Goal: Task Accomplishment & Management: Use online tool/utility

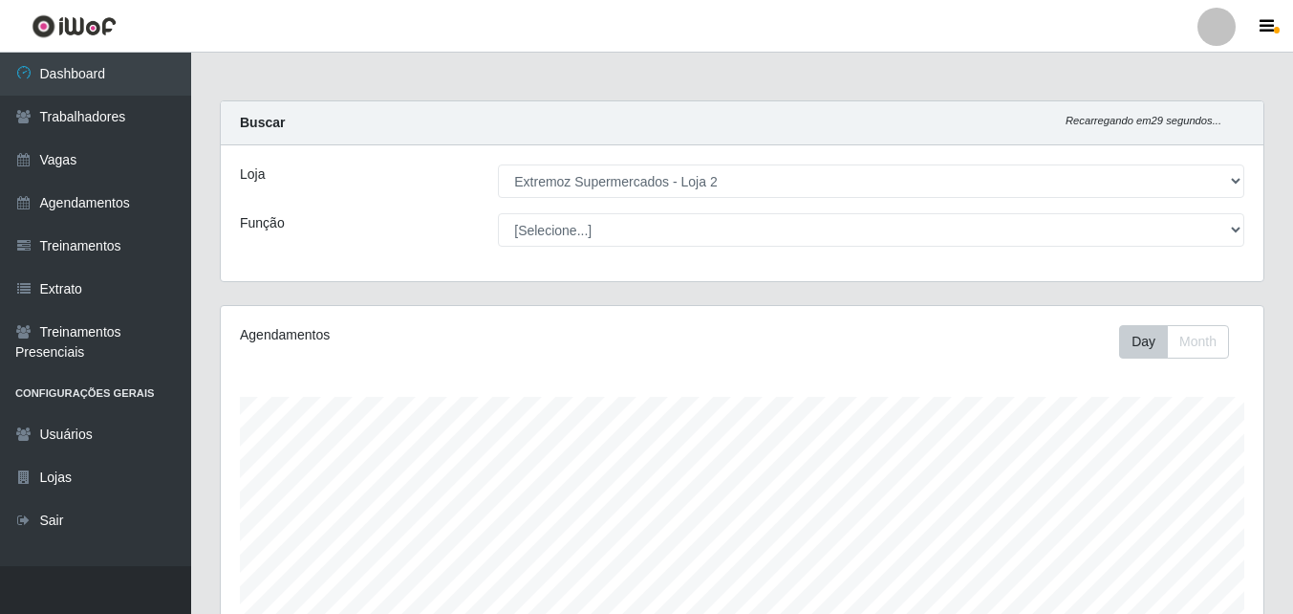
select select "521"
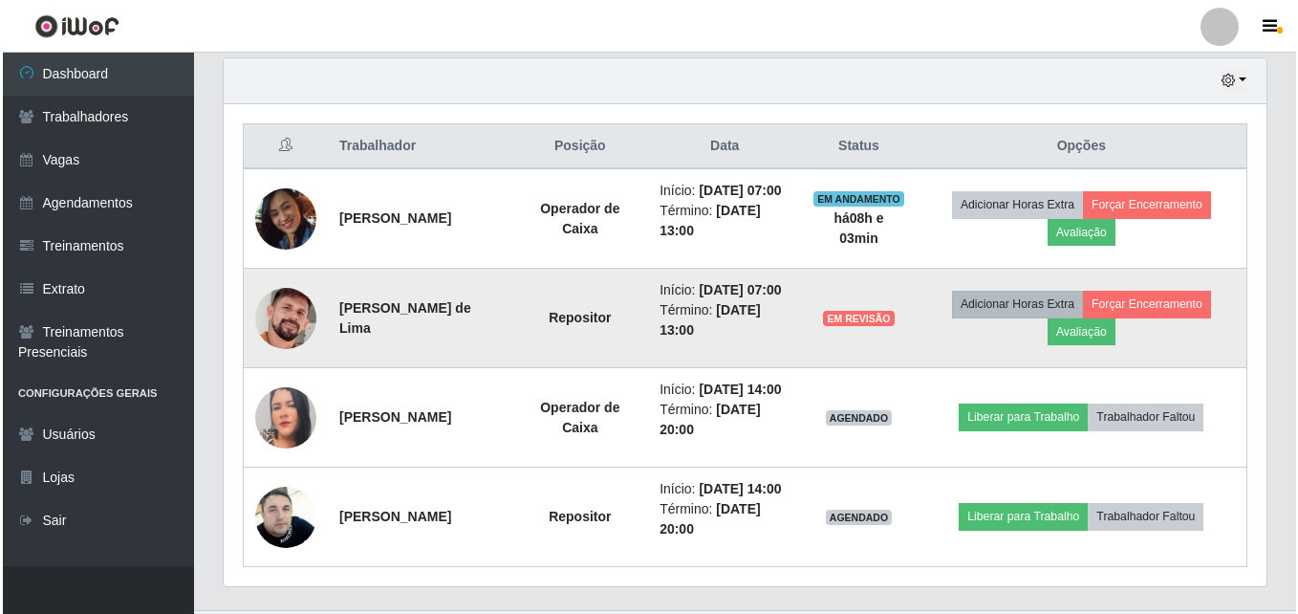
scroll to position [397, 1043]
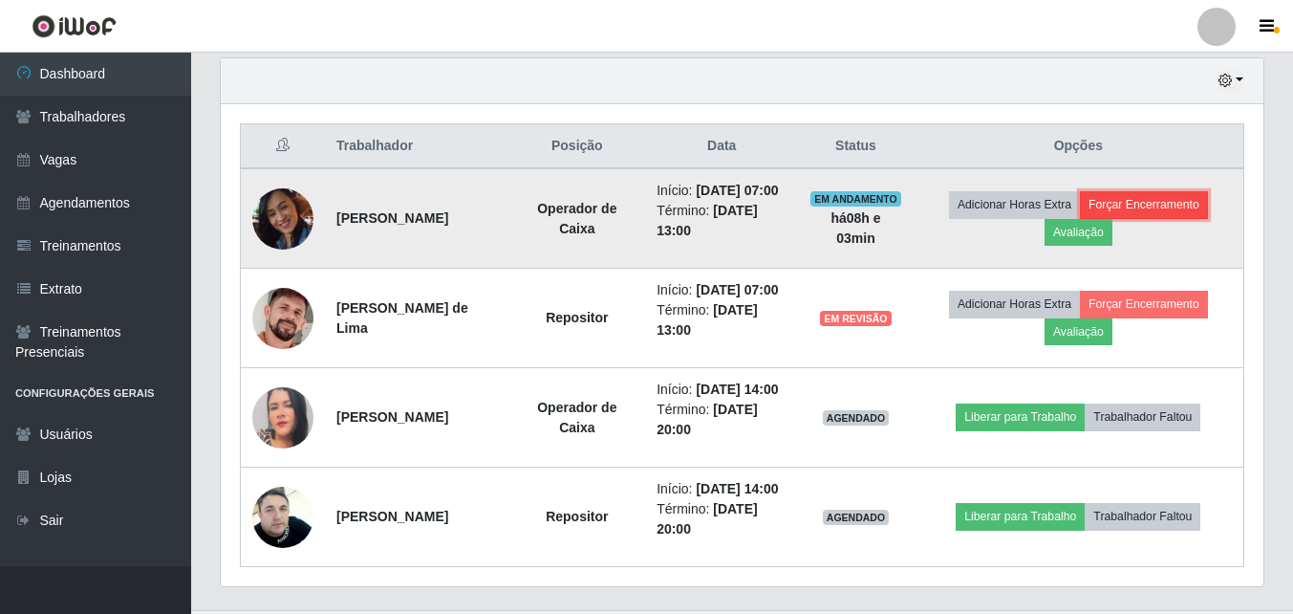
click at [1154, 207] on button "Forçar Encerramento" at bounding box center [1144, 204] width 128 height 27
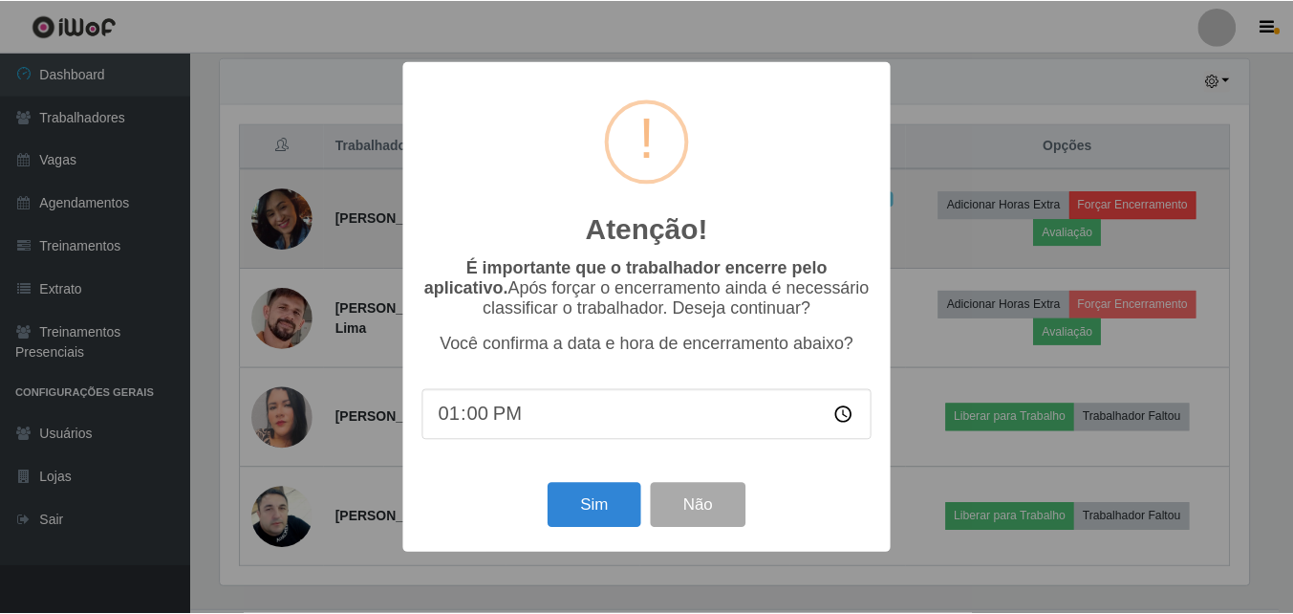
scroll to position [397, 1033]
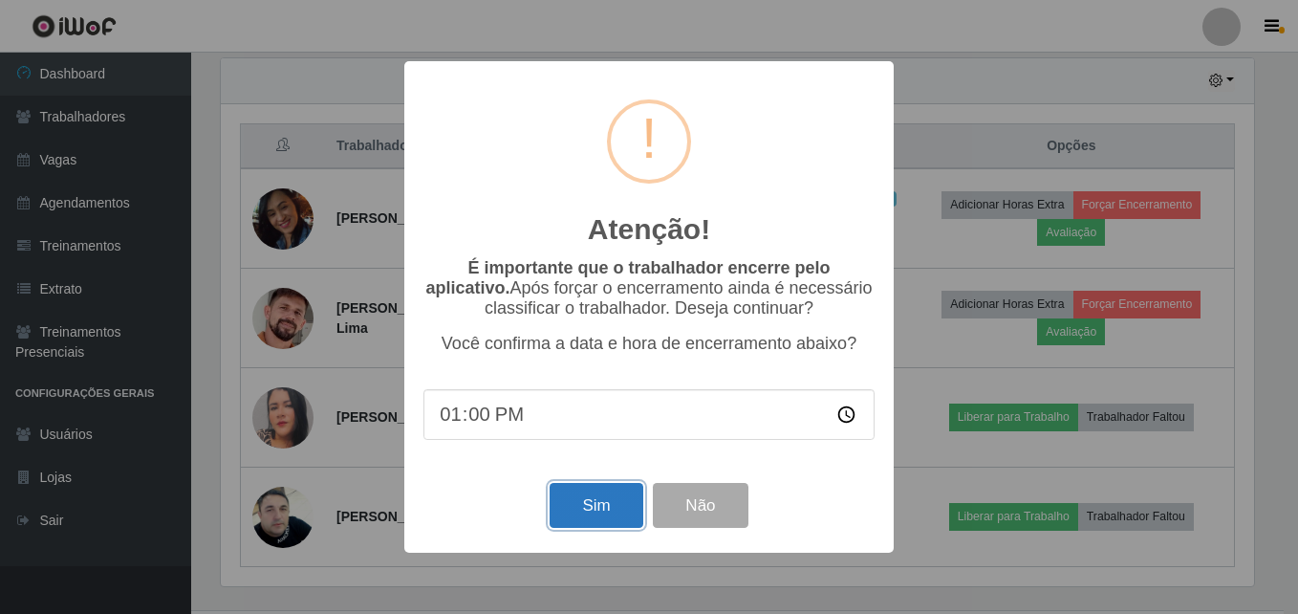
click at [618, 503] on button "Sim" at bounding box center [596, 505] width 93 height 45
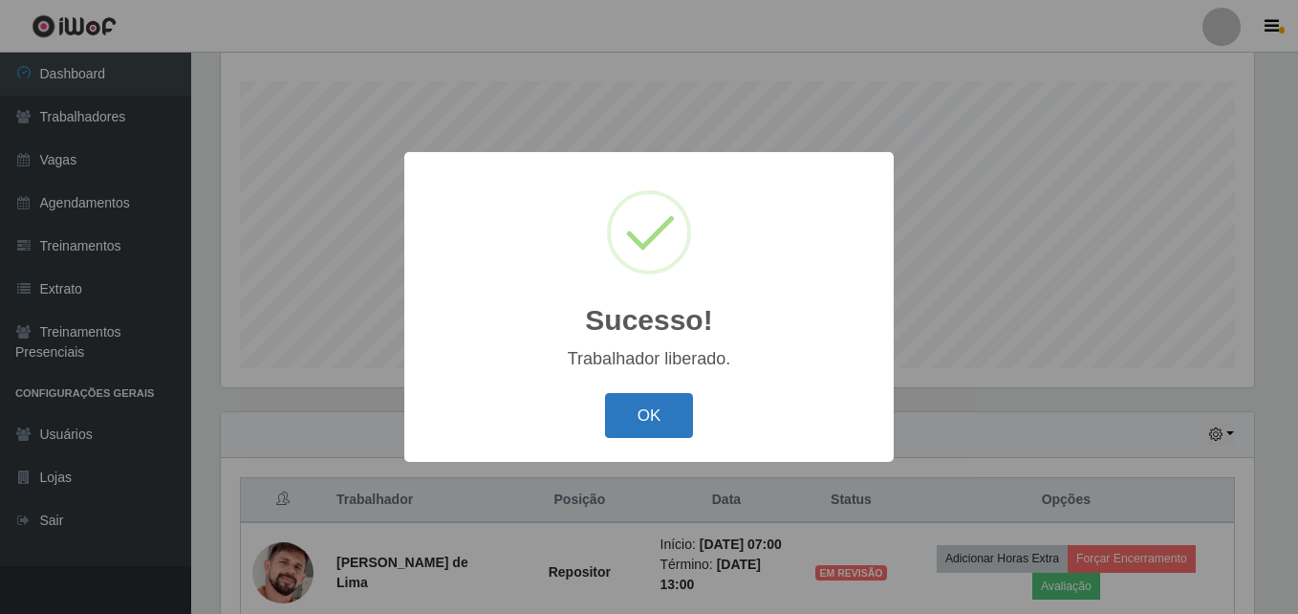
click at [635, 414] on button "OK" at bounding box center [649, 415] width 89 height 45
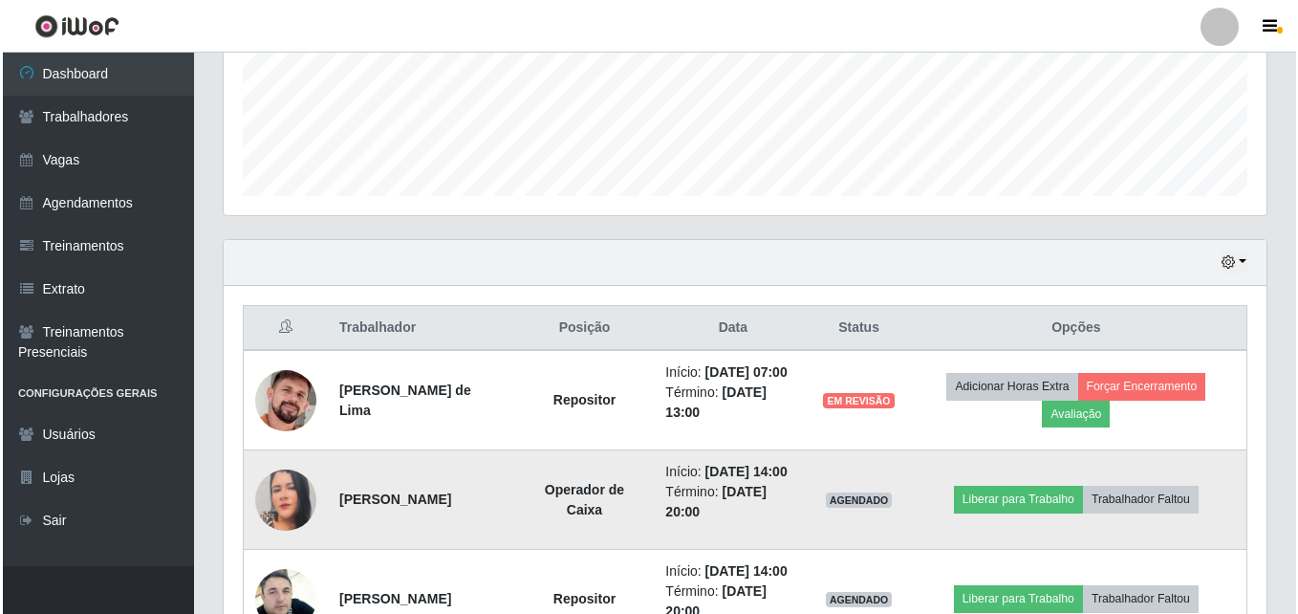
scroll to position [614, 0]
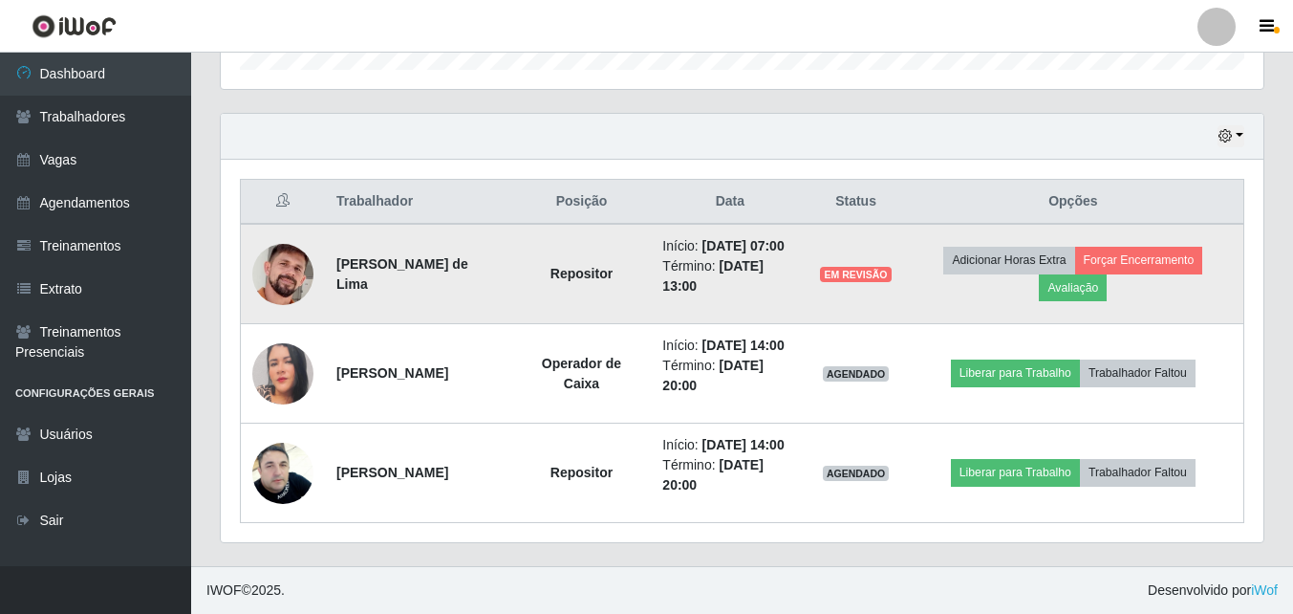
click at [873, 270] on span "EM REVISÃO" at bounding box center [855, 274] width 71 height 15
click at [1146, 261] on button "Forçar Encerramento" at bounding box center [1139, 260] width 128 height 27
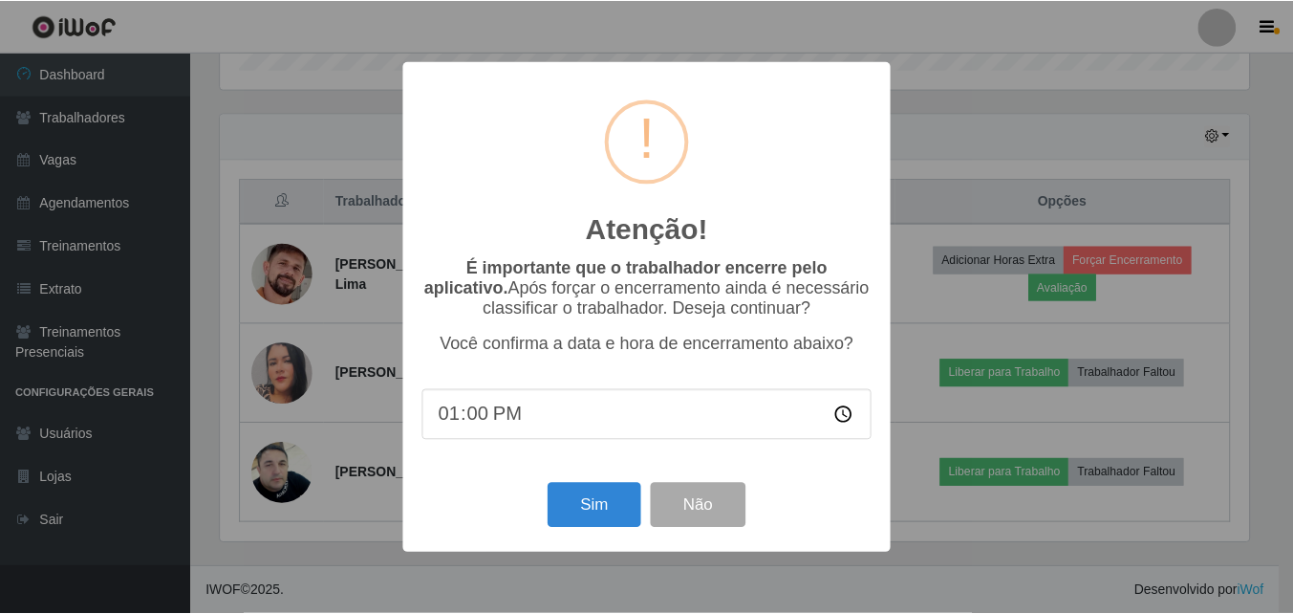
scroll to position [397, 1033]
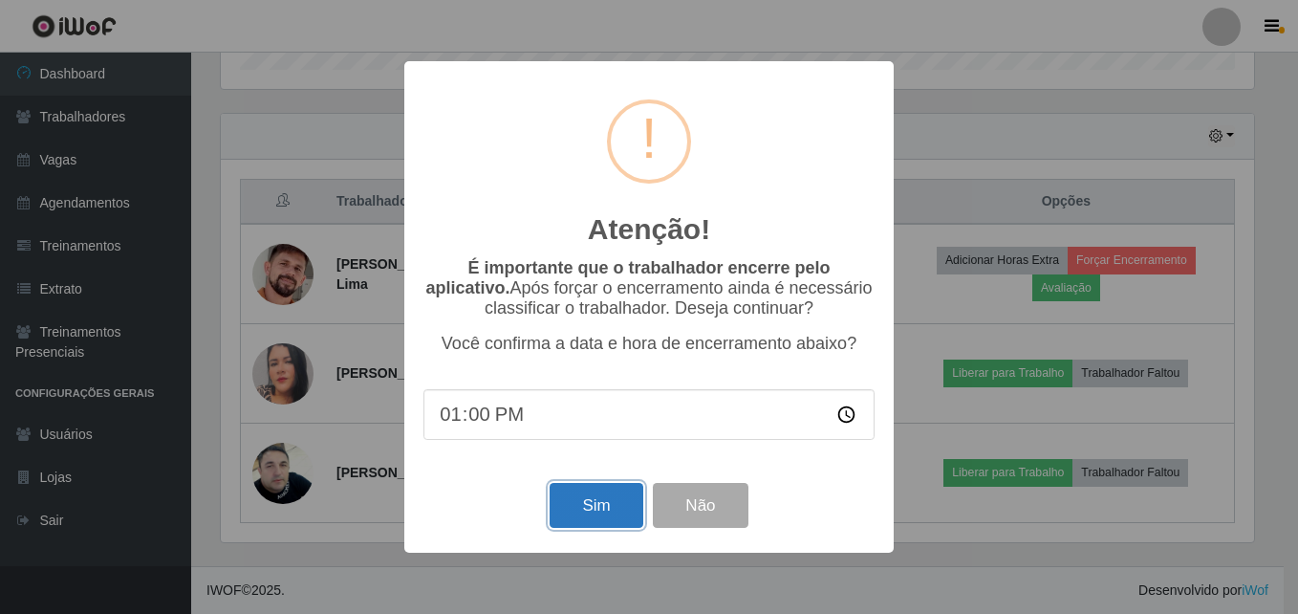
click at [594, 495] on button "Sim" at bounding box center [596, 505] width 93 height 45
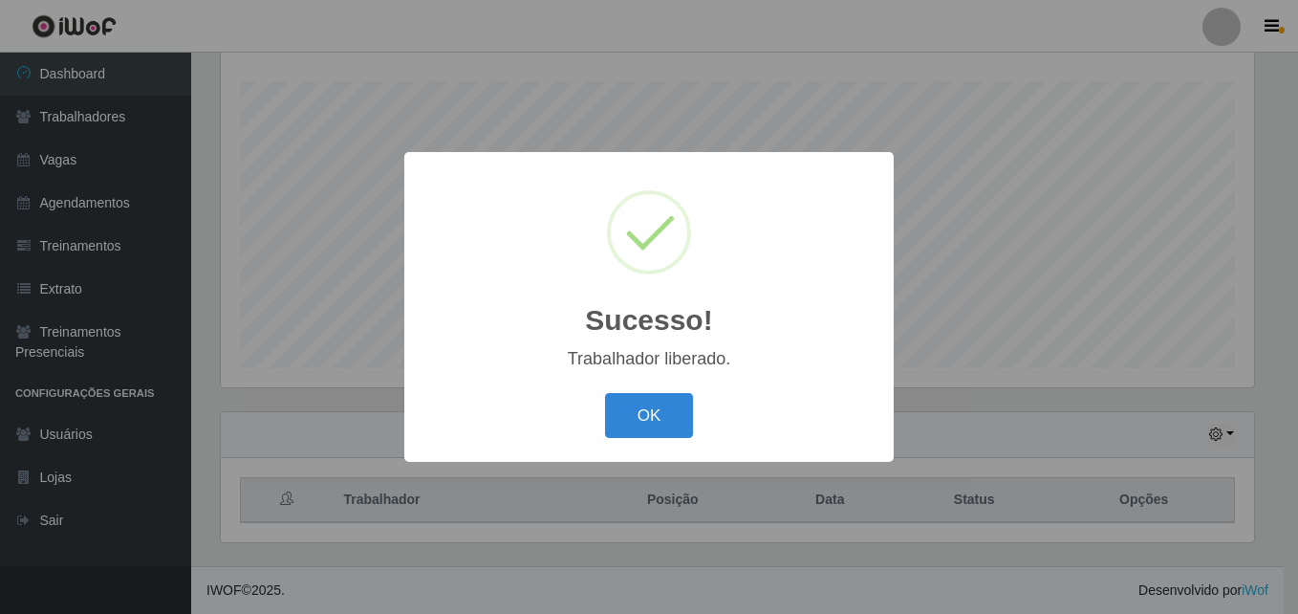
click at [1014, 367] on div "Sucesso! × Trabalhador liberado. OK Cancel" at bounding box center [649, 307] width 1298 height 614
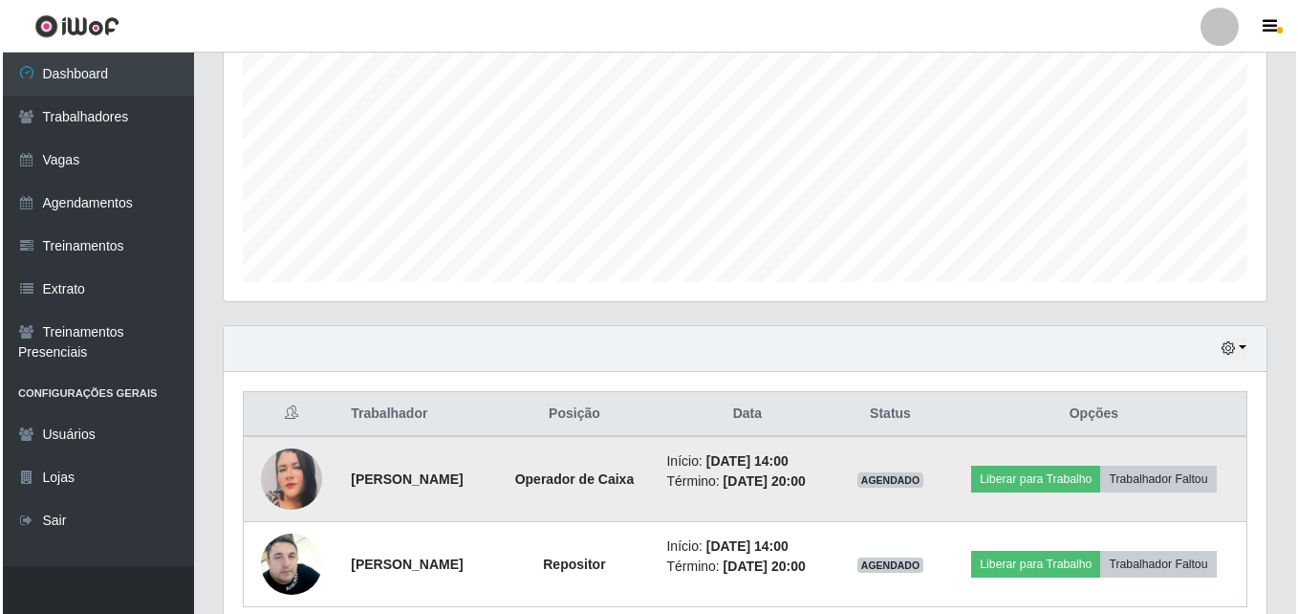
scroll to position [485, 0]
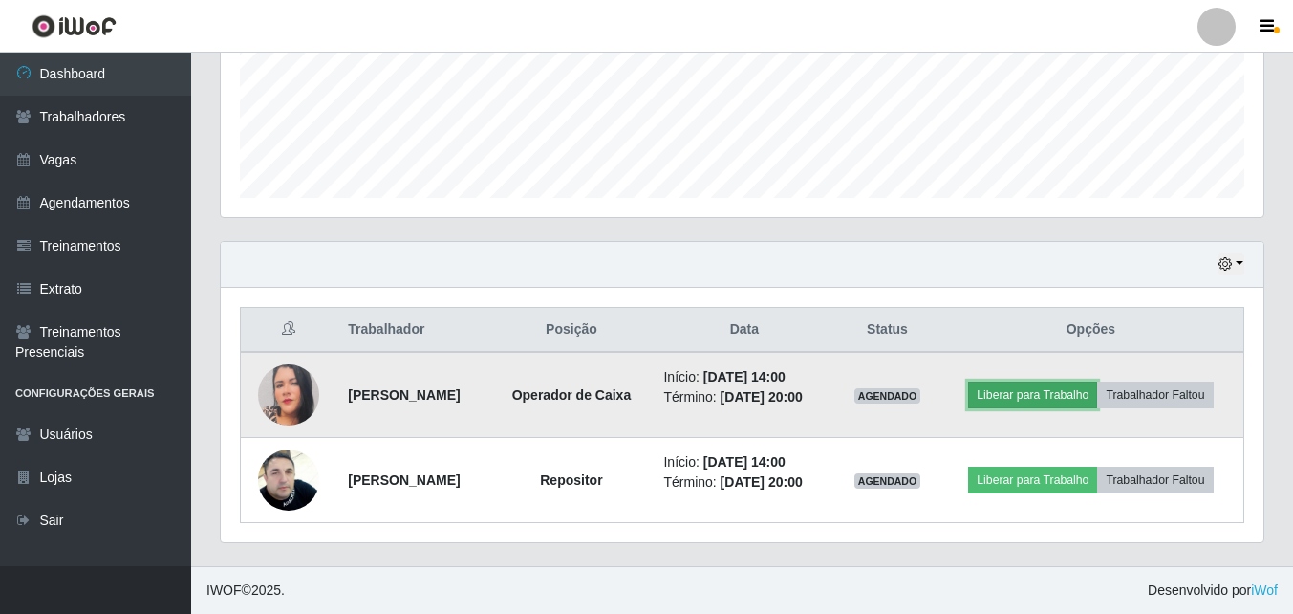
click at [1076, 392] on button "Liberar para Trabalho" at bounding box center [1032, 394] width 129 height 27
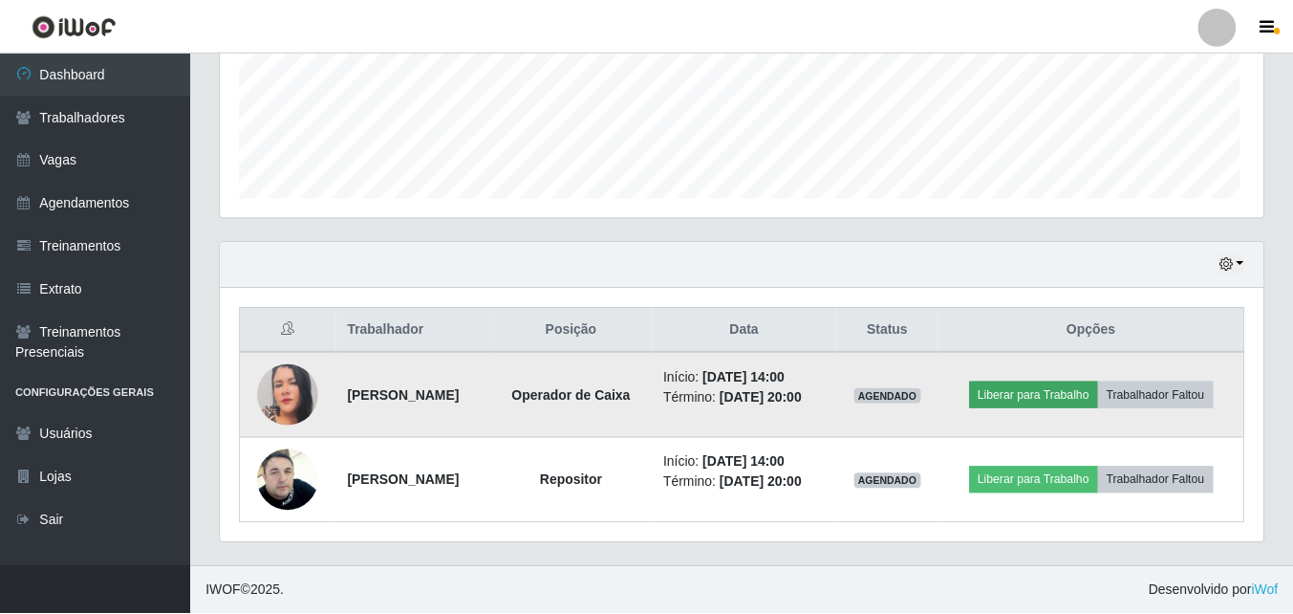
scroll to position [397, 1033]
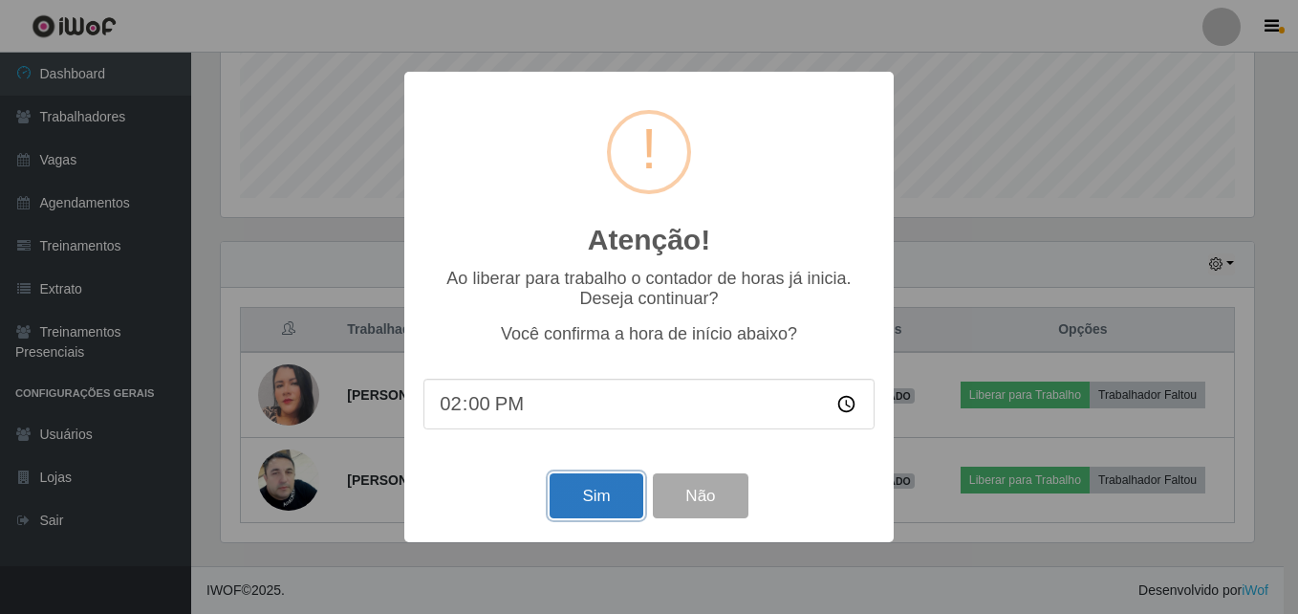
click at [582, 492] on button "Sim" at bounding box center [596, 495] width 93 height 45
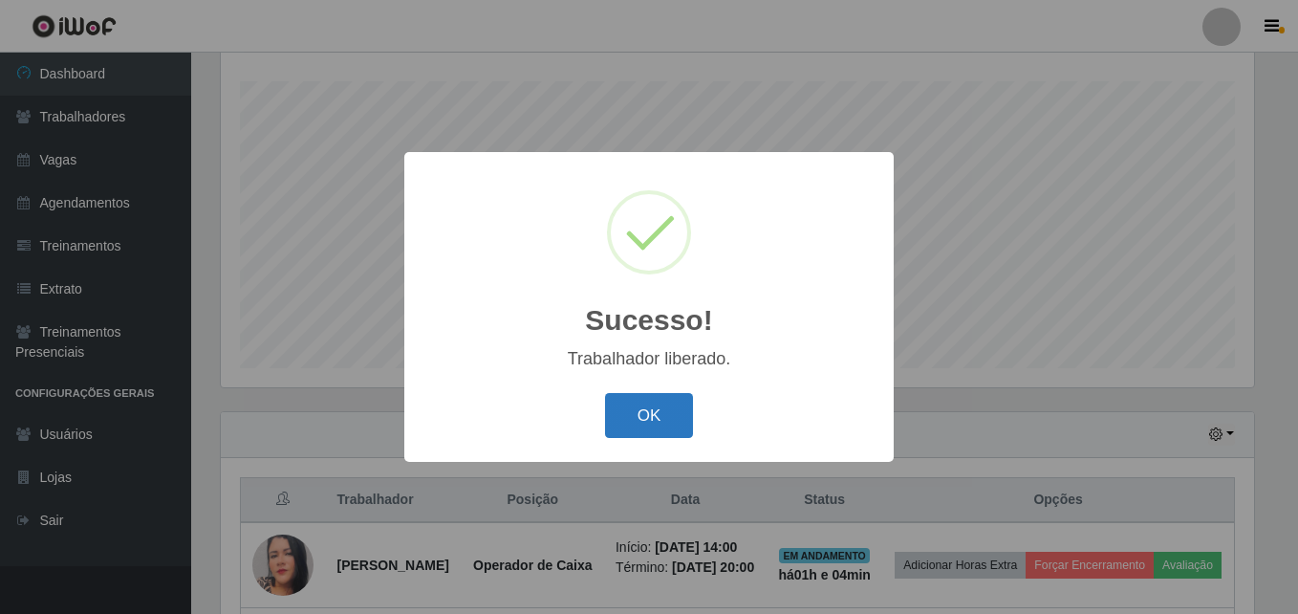
click at [663, 417] on button "OK" at bounding box center [649, 415] width 89 height 45
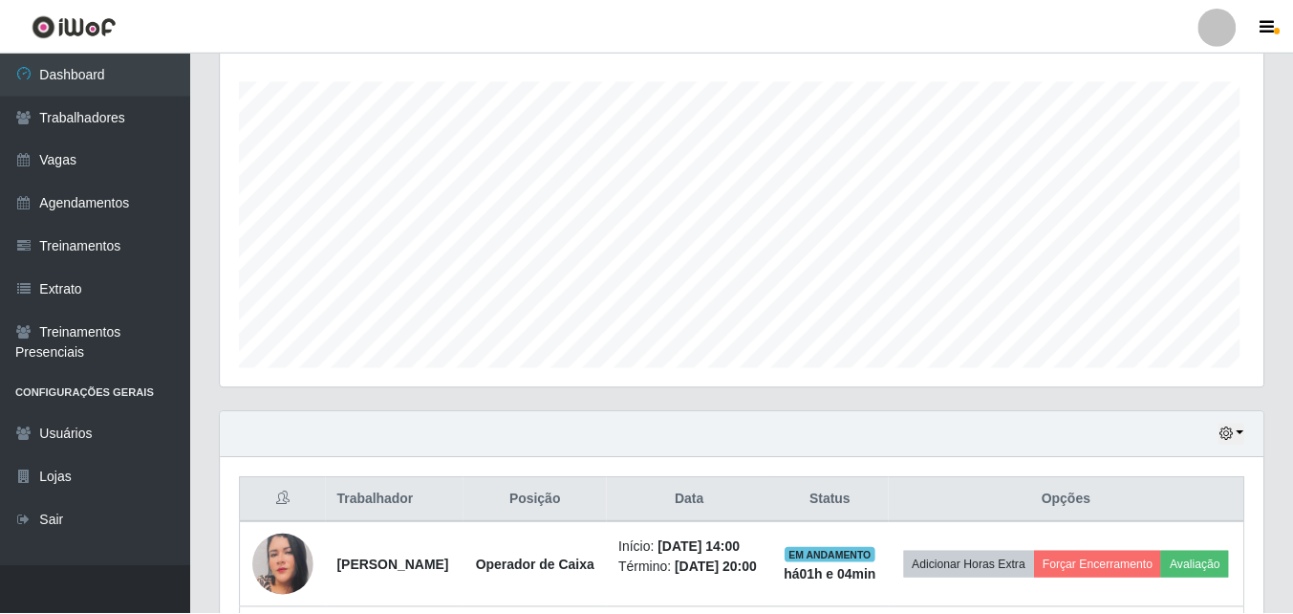
scroll to position [0, 0]
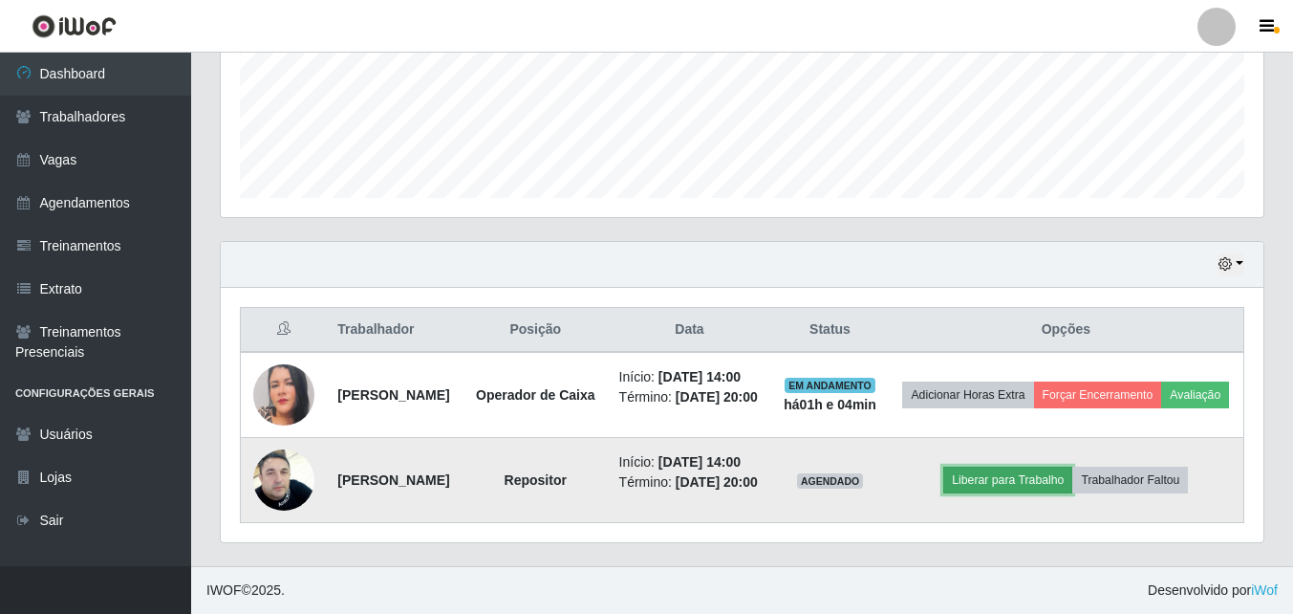
click at [1052, 466] on button "Liberar para Trabalho" at bounding box center [1007, 479] width 129 height 27
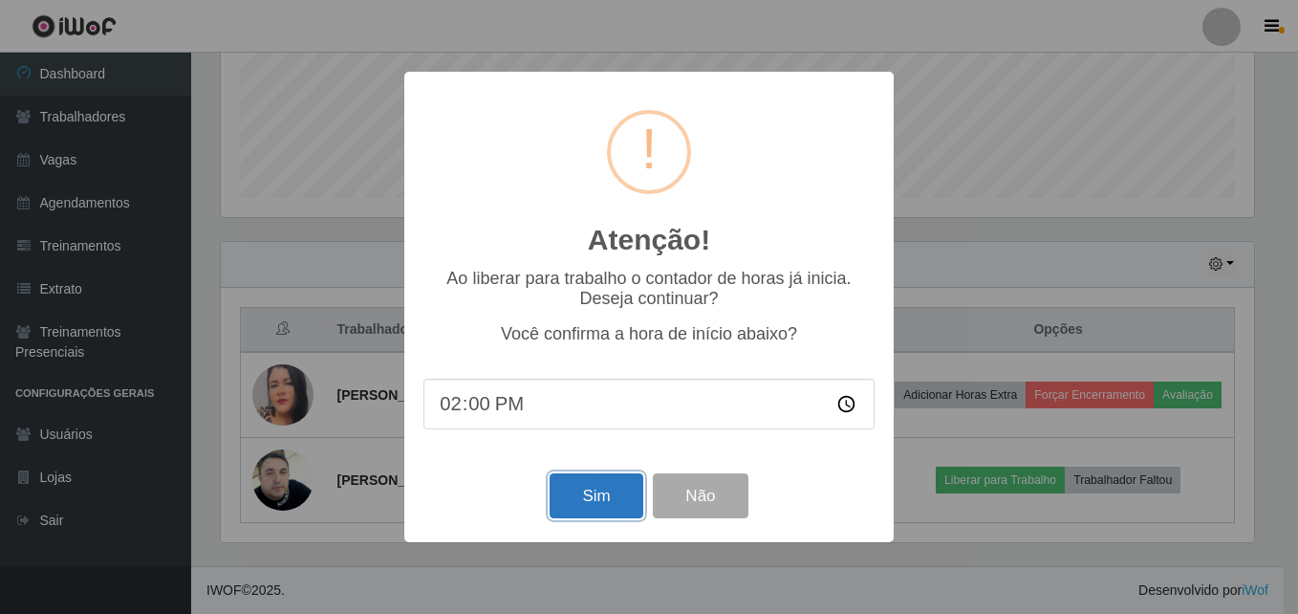
click at [577, 498] on button "Sim" at bounding box center [596, 495] width 93 height 45
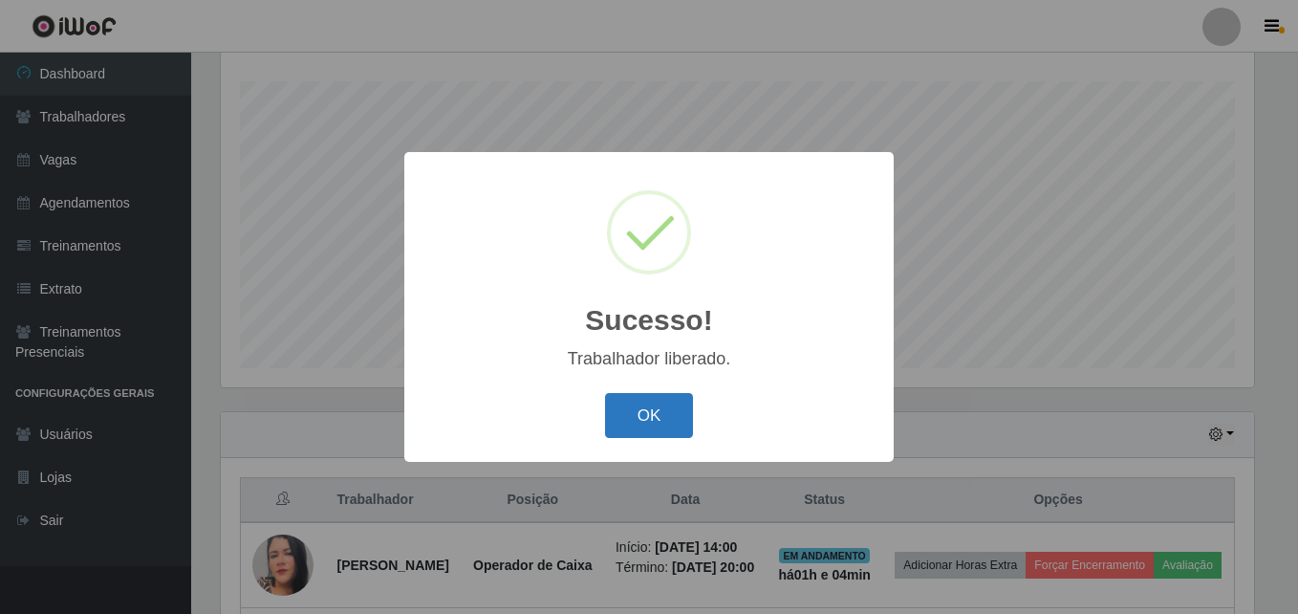
click at [650, 437] on button "OK" at bounding box center [649, 415] width 89 height 45
